Goal: Transaction & Acquisition: Purchase product/service

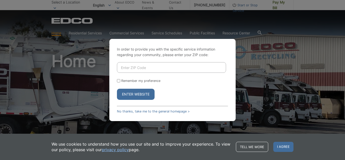
click at [138, 65] on input "Enter ZIP Code" at bounding box center [171, 67] width 109 height 11
type input "92040"
click at [120, 81] on input "Remember my preference" at bounding box center [118, 80] width 3 height 3
checkbox input "true"
click at [130, 94] on button "Enter Website" at bounding box center [136, 94] width 38 height 11
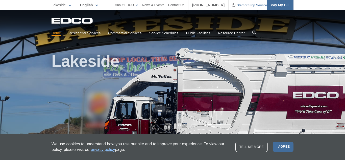
click at [278, 5] on span "Pay My Bill" at bounding box center [280, 5] width 19 height 6
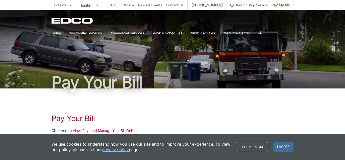
click at [61, 130] on link "Click Here" at bounding box center [60, 131] width 17 height 6
